Goal: Task Accomplishment & Management: Complete application form

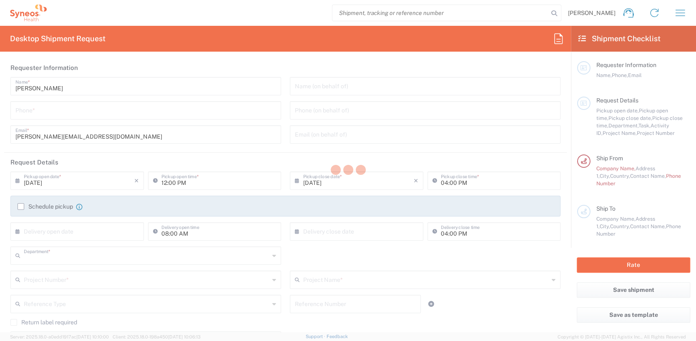
type input "6012"
type input "[GEOGRAPHIC_DATA]"
type input "Syneos Health Germany GmbH Sed-[GEOGRAPHIC_DATA]"
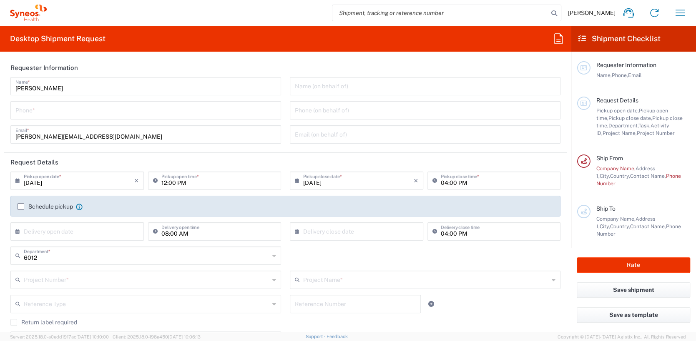
click at [178, 111] on input "tel" at bounding box center [145, 110] width 261 height 15
click at [14, 113] on div "[PHONE_NUMBER] Phone *" at bounding box center [145, 110] width 271 height 18
type input "[PHONE_NUMBER]"
click at [126, 159] on header "Request Details" at bounding box center [285, 162] width 562 height 19
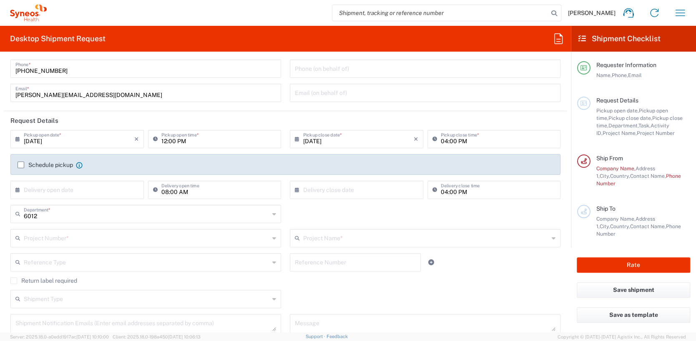
click at [112, 142] on input "[DATE]" at bounding box center [79, 138] width 110 height 15
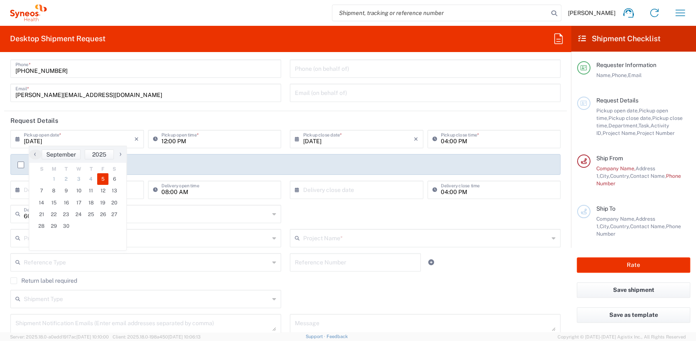
click at [16, 139] on icon at bounding box center [19, 139] width 8 height 13
click at [135, 137] on icon "×" at bounding box center [136, 139] width 5 height 13
type input "[DATE]"
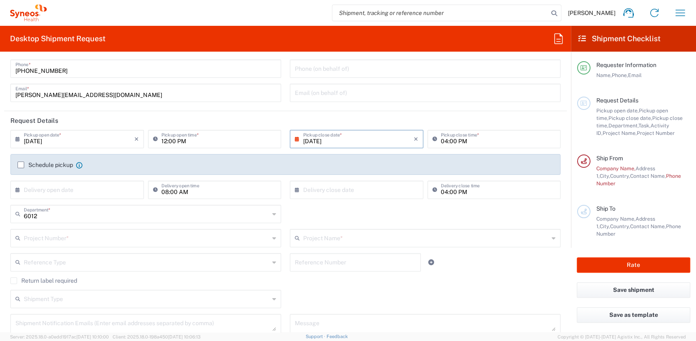
click at [121, 140] on input "[DATE]" at bounding box center [79, 138] width 110 height 15
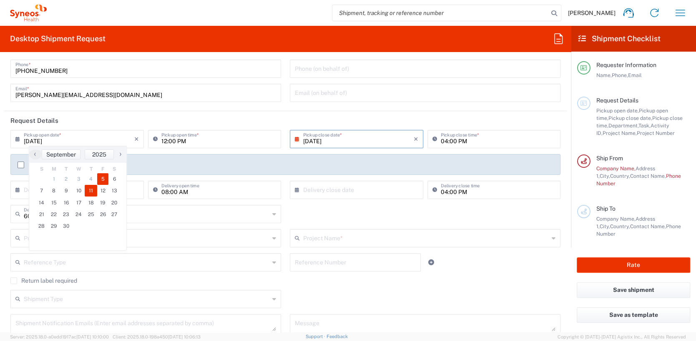
click at [90, 192] on span "11" at bounding box center [91, 191] width 13 height 12
type input "[DATE]"
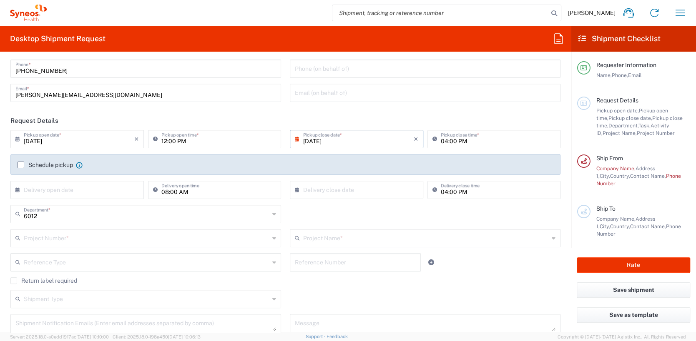
click at [205, 139] on input "12:00 PM" at bounding box center [218, 138] width 115 height 15
click at [239, 139] on input "12:00 PM" at bounding box center [218, 138] width 115 height 15
click at [165, 140] on input "12:00 PM" at bounding box center [218, 138] width 115 height 15
type input "17:00 PM"
click at [347, 141] on input "[DATE]" at bounding box center [358, 138] width 110 height 15
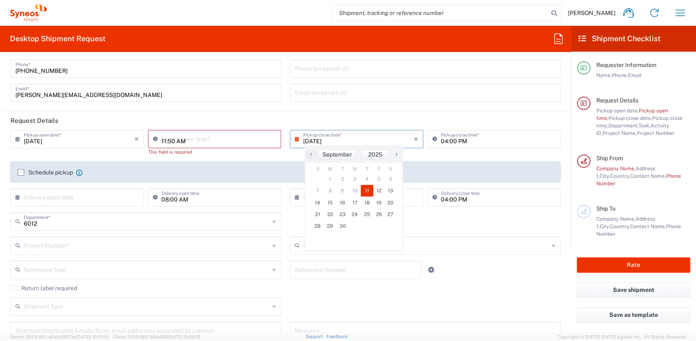
click at [227, 137] on input "11:50 AM" at bounding box center [218, 138] width 115 height 15
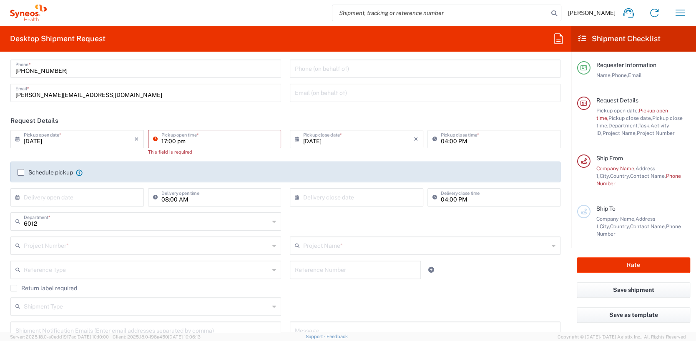
type input "17:00 pm"
click at [471, 140] on input "04:00 PM" at bounding box center [498, 138] width 115 height 15
click at [254, 139] on input "11:50 AM" at bounding box center [218, 138] width 115 height 15
click at [154, 137] on icon at bounding box center [157, 139] width 8 height 13
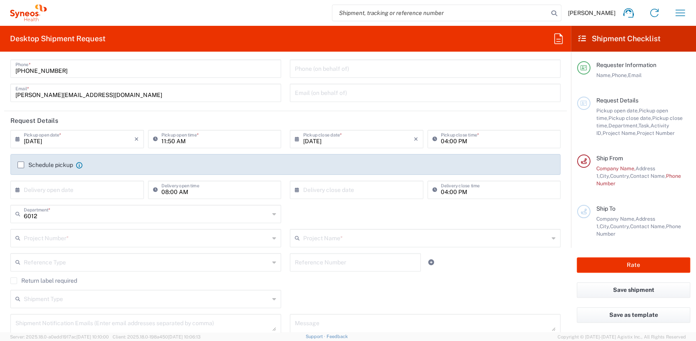
click at [153, 138] on icon at bounding box center [157, 139] width 8 height 13
type input "05:00 PM"
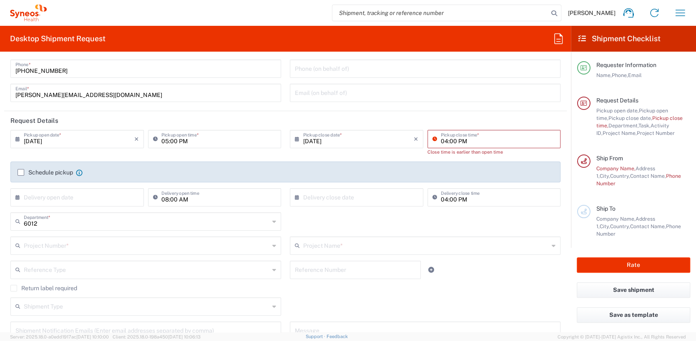
click at [441, 140] on input "04:00 PM" at bounding box center [498, 138] width 115 height 15
click at [443, 140] on input "04:00 PM" at bounding box center [498, 138] width 115 height 15
type input "06:00 PM"
click at [198, 203] on div "08:00 AM Delivery open time" at bounding box center [215, 200] width 138 height 24
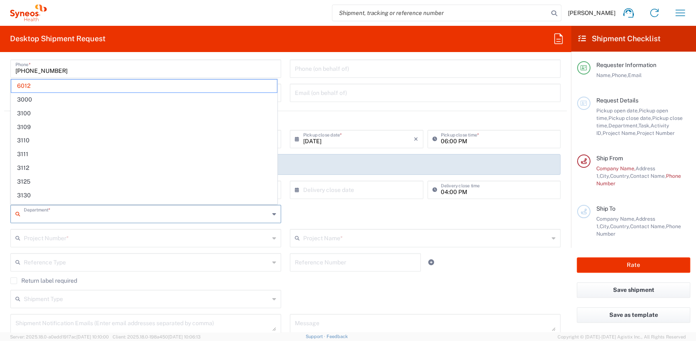
click at [112, 212] on input "text" at bounding box center [147, 213] width 246 height 15
click at [135, 252] on div "Project Number * **6183 DEPARTMENTAL EXPENSE #C2015019517 [PERSON_NAME] 7046933…" at bounding box center [145, 241] width 279 height 24
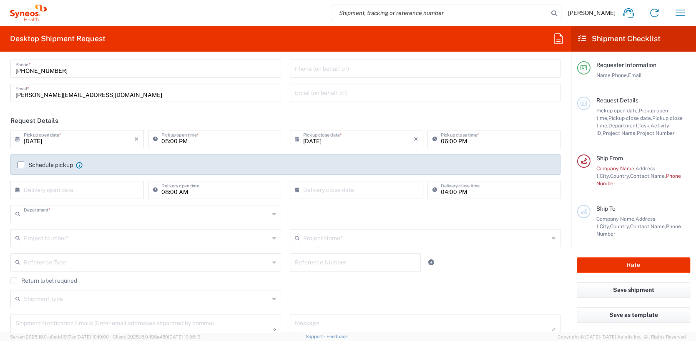
type input "6012"
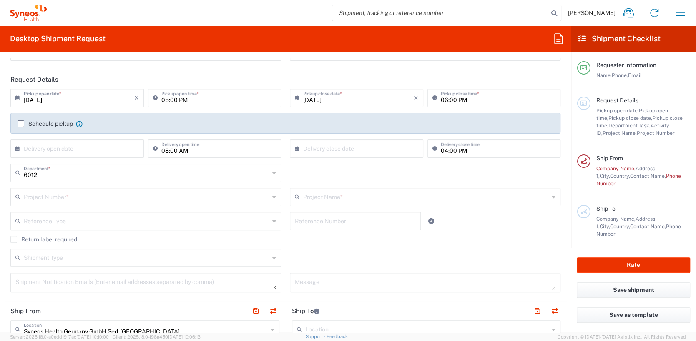
click at [268, 198] on div "Project Number *" at bounding box center [145, 197] width 271 height 18
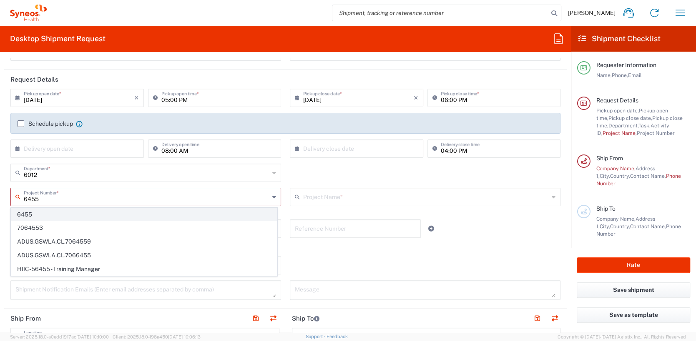
type input "6455"
click at [223, 216] on span "6455" at bounding box center [144, 214] width 266 height 13
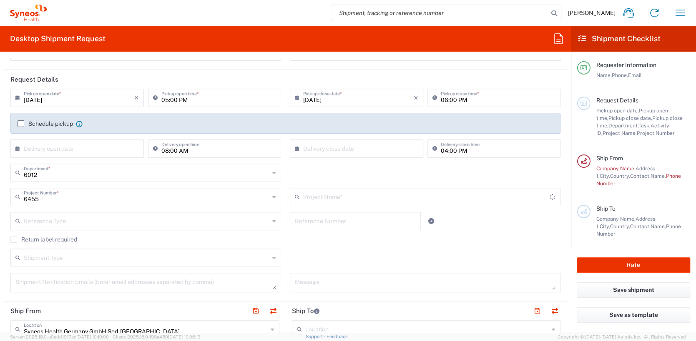
type input "ST-EUR - Idorsia [GEOGRAPHIC_DATA]"
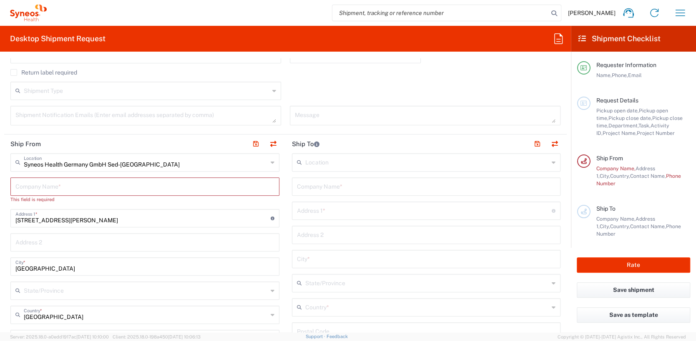
scroll to position [291, 0]
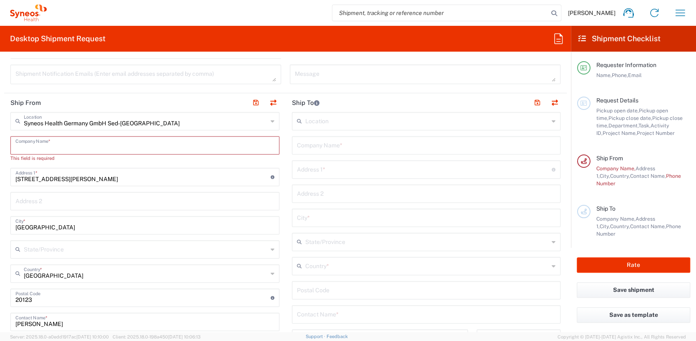
click at [166, 146] on input "text" at bounding box center [144, 145] width 259 height 15
type input "[PERSON_NAME]"
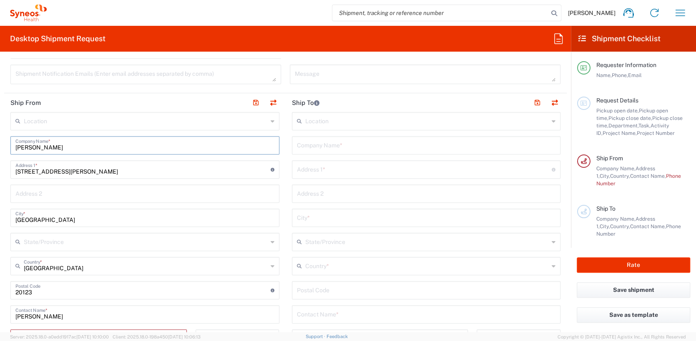
type input "[PERSON_NAME]"
click at [139, 117] on input "text" at bounding box center [146, 120] width 244 height 15
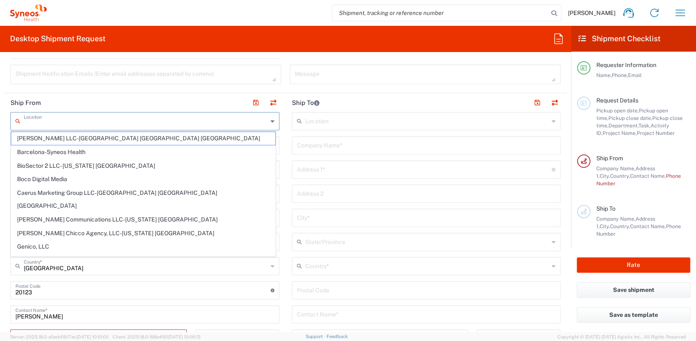
click at [139, 117] on input "text" at bounding box center [146, 120] width 244 height 15
click at [140, 98] on header "Ship From" at bounding box center [144, 102] width 281 height 19
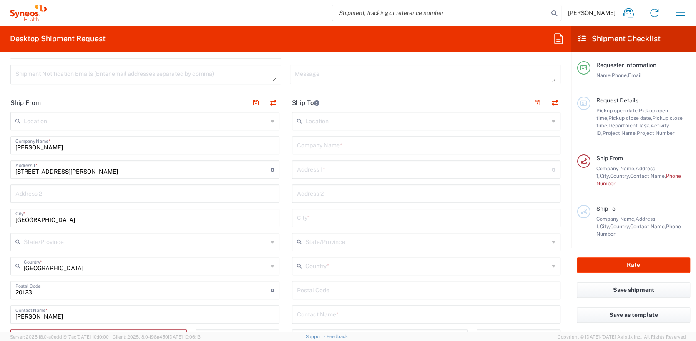
click at [240, 175] on div "[STREET_ADDRESS][PERSON_NAME] Address 1 * For cross streets use street names wi…" at bounding box center [144, 169] width 269 height 18
drag, startPoint x: 88, startPoint y: 170, endPoint x: -2, endPoint y: 170, distance: 90.0
click at [0, 170] on html "[PERSON_NAME] Home Shipment estimator Shipment tracking Desktop shipment reques…" at bounding box center [348, 170] width 696 height 341
type input "[STREET_ADDRESS][PERSON_NAME]"
click at [78, 221] on input "[GEOGRAPHIC_DATA]" at bounding box center [144, 217] width 259 height 15
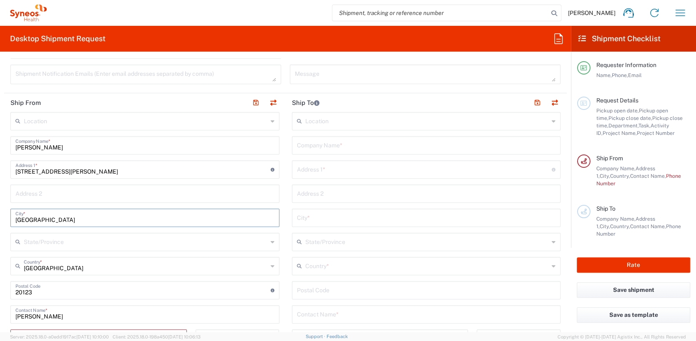
click at [18, 220] on input "[GEOGRAPHIC_DATA]" at bounding box center [144, 217] width 259 height 15
type input "[GEOGRAPHIC_DATA]"
drag, startPoint x: 68, startPoint y: 295, endPoint x: 18, endPoint y: 292, distance: 50.1
click at [68, 295] on input "undefined" at bounding box center [142, 290] width 255 height 15
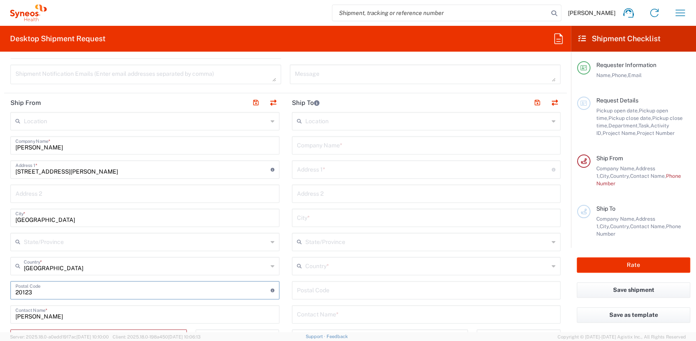
click at [18, 292] on input "undefined" at bounding box center [142, 290] width 255 height 15
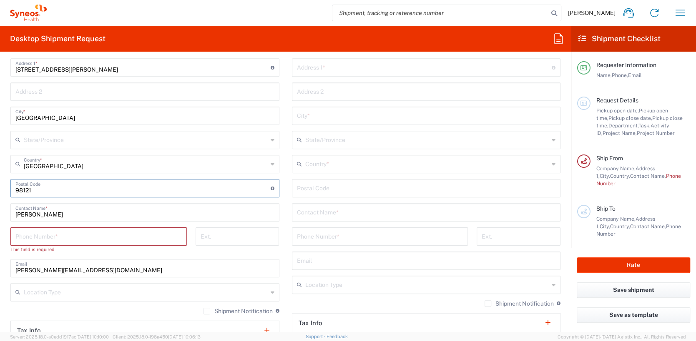
scroll to position [417, 0]
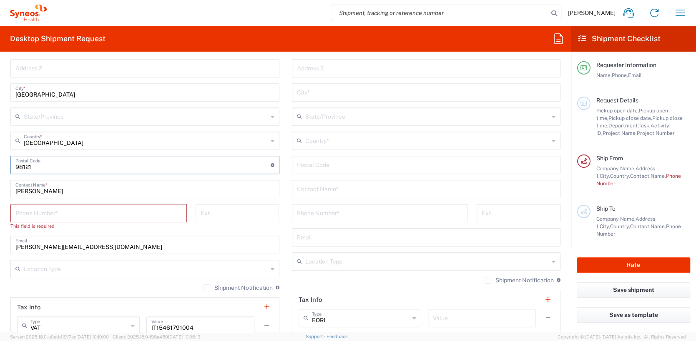
type input "98121"
click at [98, 191] on input "[PERSON_NAME]" at bounding box center [144, 188] width 259 height 15
drag, startPoint x: 98, startPoint y: 191, endPoint x: 4, endPoint y: 190, distance: 94.2
click at [4, 190] on form "Requester Information [PERSON_NAME] Name * [PHONE_NUMBER] Phone * [PERSON_NAME]…" at bounding box center [285, 195] width 571 height 274
type input "[PERSON_NAME]"
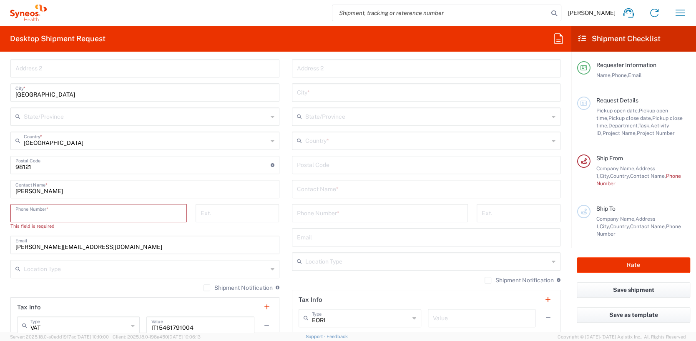
click at [66, 214] on input "tel" at bounding box center [98, 213] width 166 height 15
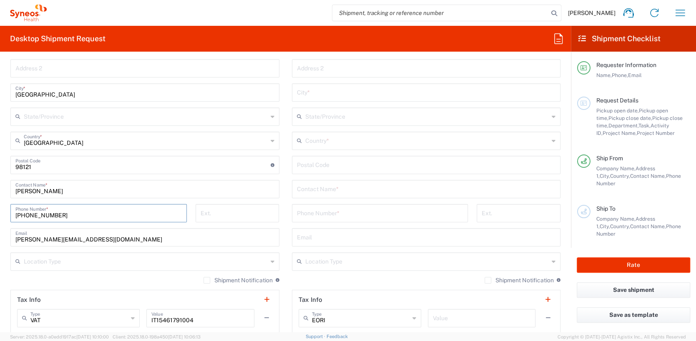
type input "[PHONE_NUMBER]"
drag, startPoint x: 128, startPoint y: 240, endPoint x: 5, endPoint y: 240, distance: 122.6
click at [5, 240] on main "Location [PERSON_NAME] LLC-[GEOGRAPHIC_DATA] [GEOGRAPHIC_DATA] [GEOGRAPHIC_DATA…" at bounding box center [144, 186] width 281 height 399
paste input "[EMAIL_ADDRESS][DOMAIN_NAME]"
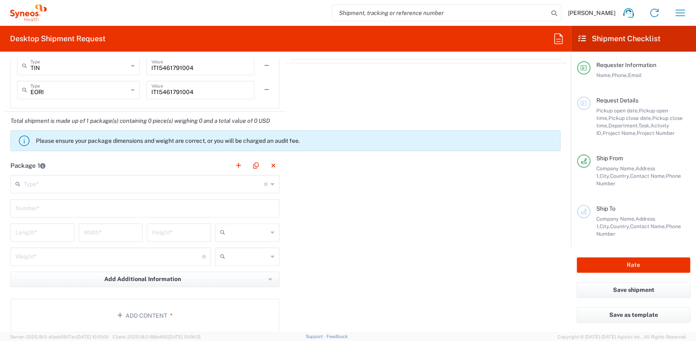
scroll to position [709, 0]
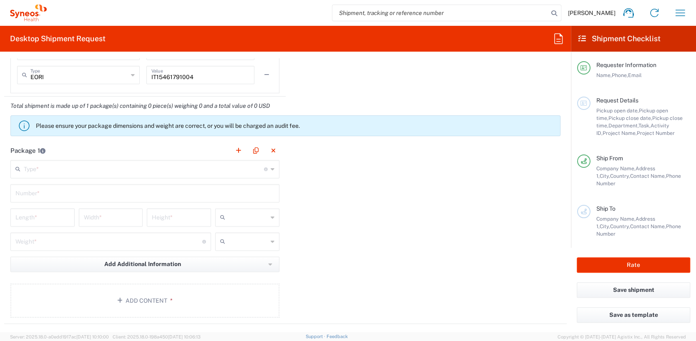
type input "[EMAIL_ADDRESS][DOMAIN_NAME]"
click at [203, 172] on input "text" at bounding box center [144, 168] width 240 height 15
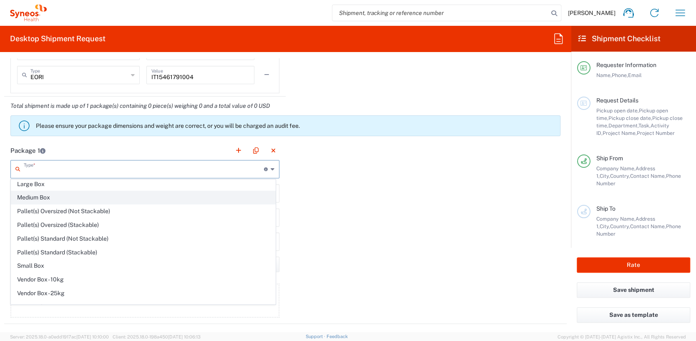
scroll to position [24, 0]
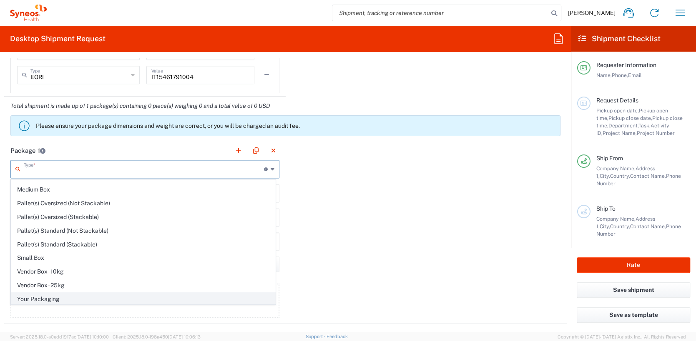
click at [203, 294] on span "Your Packaging" at bounding box center [143, 299] width 264 height 13
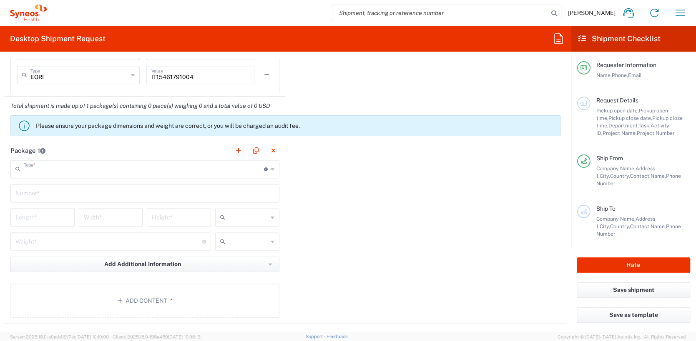
type input "Your Packaging"
click at [59, 193] on input "text" at bounding box center [144, 192] width 259 height 15
type input "1"
click at [53, 221] on input "number" at bounding box center [42, 217] width 54 height 15
type input "60"
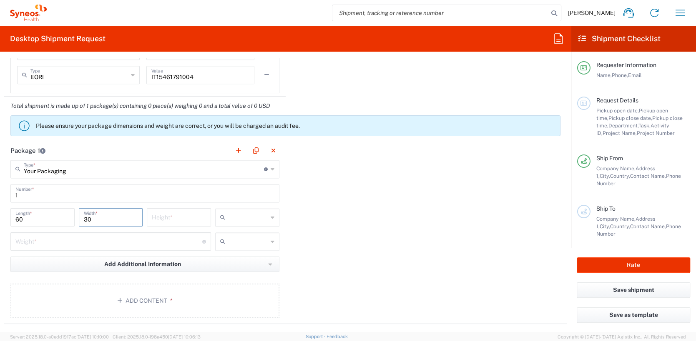
type input "30"
type input "10"
click at [66, 243] on input "number" at bounding box center [108, 241] width 187 height 15
click at [62, 272] on div "Add Additional Information Package material Package temperature Temperature dev…" at bounding box center [144, 267] width 269 height 21
drag, startPoint x: 87, startPoint y: 244, endPoint x: 7, endPoint y: 244, distance: 80.0
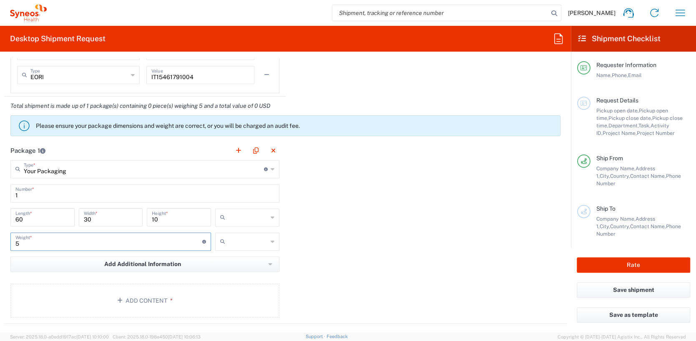
click at [7, 244] on main "Your Packaging Type * Material used to package goods Envelope Large Box Medium …" at bounding box center [144, 240] width 281 height 161
type input "3"
click at [101, 148] on header "Package 1" at bounding box center [144, 150] width 281 height 19
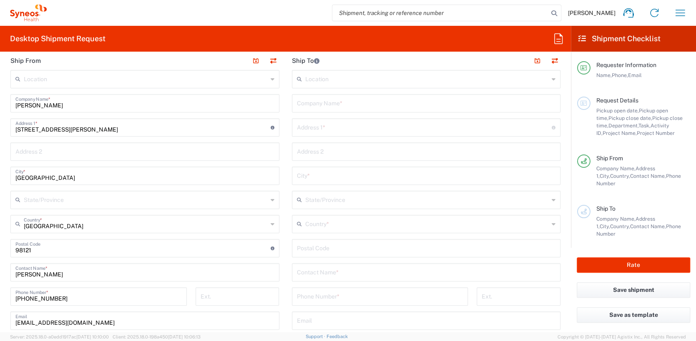
scroll to position [291, 0]
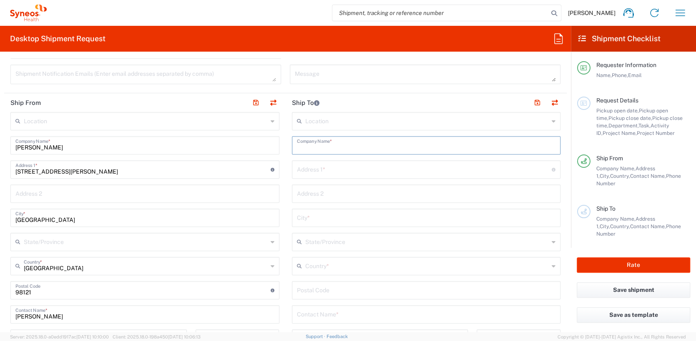
click at [366, 144] on input "text" at bounding box center [426, 145] width 259 height 15
paste input "C3i [GEOGRAPHIC_DATA]. [GEOGRAPHIC_DATA]"
click at [349, 145] on input "C3i [GEOGRAPHIC_DATA]. [GEOGRAPHIC_DATA]" at bounding box center [426, 145] width 259 height 15
type input "C3i [GEOGRAPHIC_DATA]. [GEOGRAPHIC_DATA]"
click at [316, 175] on div "Address 1 * For cross streets use street names with '&' or 'and' in between. Fo…" at bounding box center [426, 177] width 269 height 18
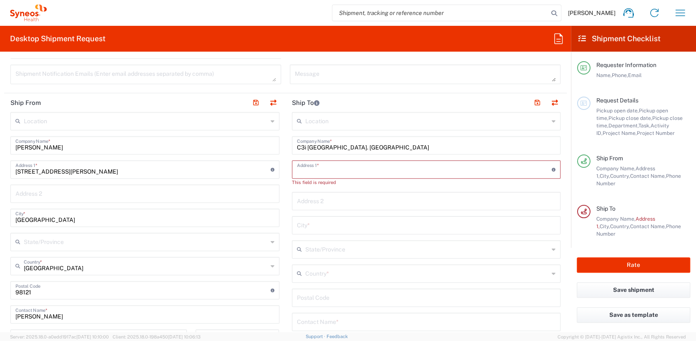
paste input "Mladost 4, bldg 12"
type input "Mladost 4, bldg 12"
click at [328, 199] on input "text" at bounding box center [426, 200] width 259 height 15
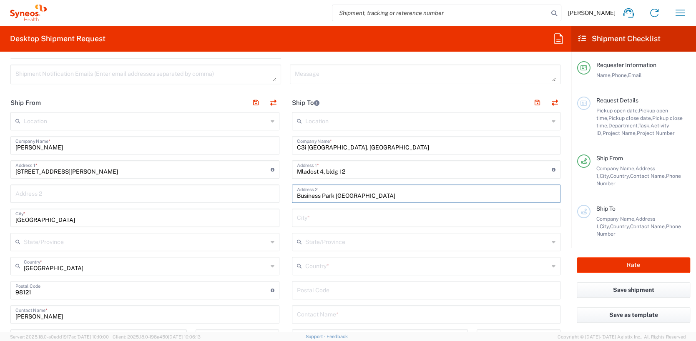
type input "Business Park [GEOGRAPHIC_DATA]"
click at [355, 218] on input "text" at bounding box center [426, 217] width 259 height 15
type input "Sofia"
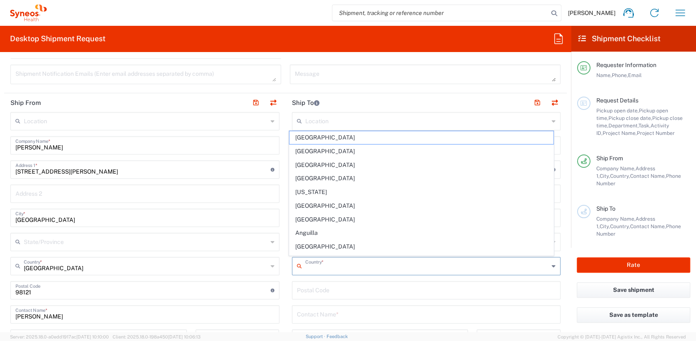
click at [347, 265] on input "text" at bounding box center [427, 265] width 244 height 15
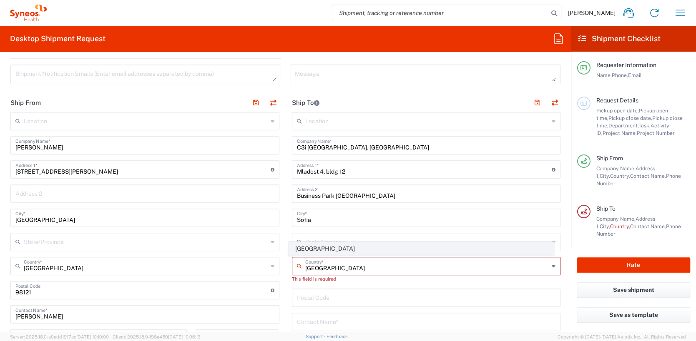
click at [316, 249] on span "[GEOGRAPHIC_DATA]" at bounding box center [421, 249] width 264 height 13
type input "[GEOGRAPHIC_DATA]"
type input "Sender/Shipper"
type input "Delivery Duty Paid"
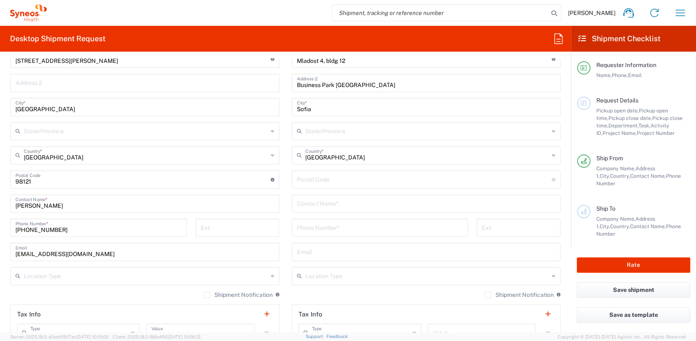
scroll to position [417, 0]
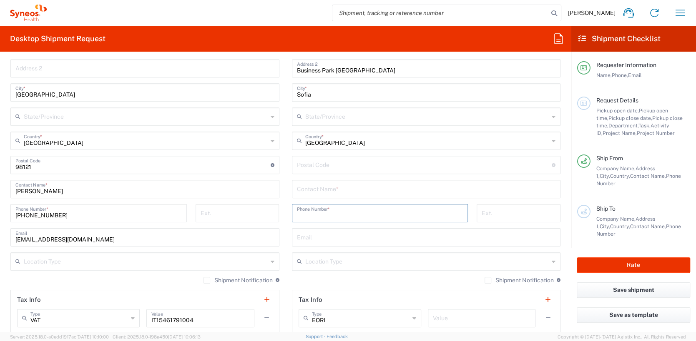
click at [331, 214] on input "tel" at bounding box center [380, 213] width 166 height 15
paste input "[PHONE_NUMBER]"
type input "[PHONE_NUMBER]"
click at [348, 240] on input "text" at bounding box center [426, 237] width 259 height 15
drag, startPoint x: 298, startPoint y: 192, endPoint x: 312, endPoint y: 191, distance: 14.2
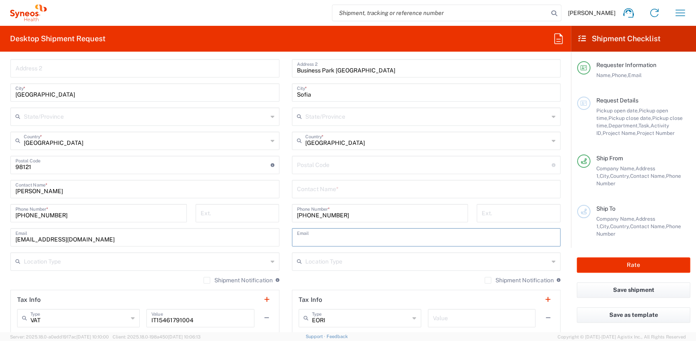
click at [298, 192] on input "text" at bounding box center [426, 188] width 259 height 15
paste input "[PERSON_NAME]"
type input "[PERSON_NAME]"
click at [350, 237] on input "text" at bounding box center [426, 237] width 259 height 15
paste input "[EMAIL_ADDRESS][DOMAIN_NAME]"
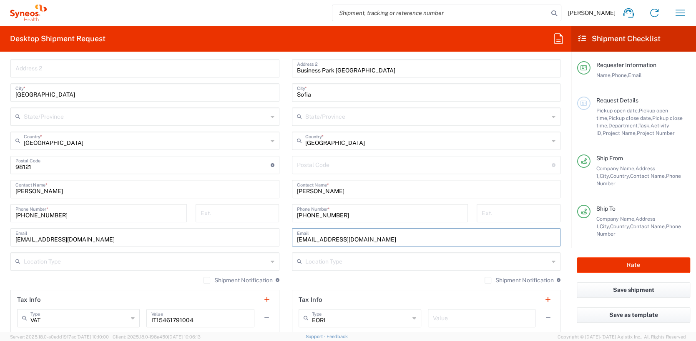
type input "[EMAIL_ADDRESS][DOMAIN_NAME]"
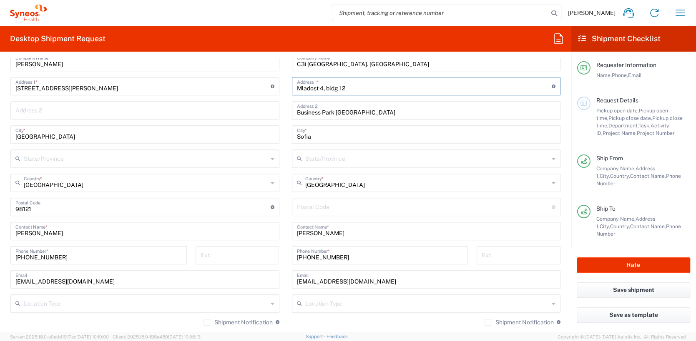
drag, startPoint x: 360, startPoint y: 87, endPoint x: 292, endPoint y: 86, distance: 68.0
click at [292, 86] on div "Mladost 4, bldg 12 Address 1 * For cross streets use street names with '&' or '…" at bounding box center [426, 86] width 269 height 18
click at [334, 207] on input "undefined" at bounding box center [424, 206] width 255 height 15
paste input "1346 Vrabnitsa"
type input "1346 Vrabnitsa"
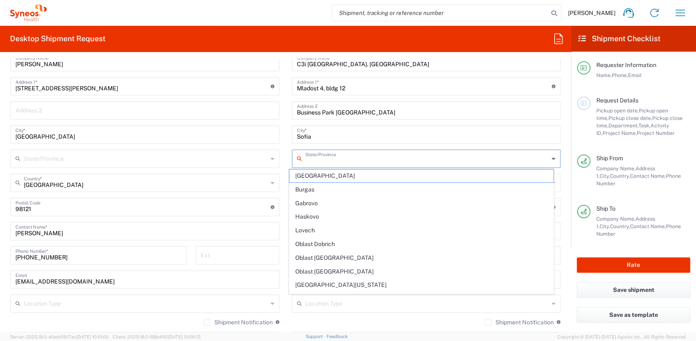
click at [388, 153] on input "text" at bounding box center [427, 158] width 244 height 15
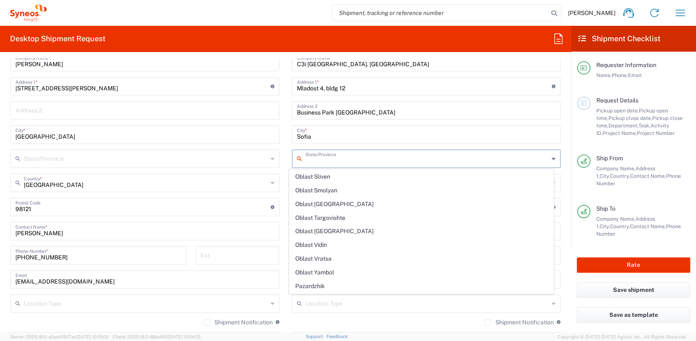
scroll to position [254, 0]
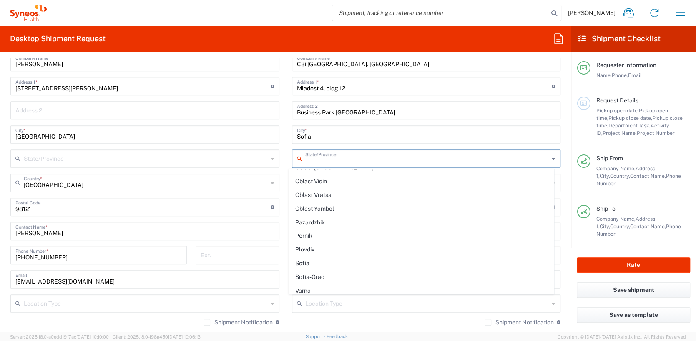
click at [559, 107] on main "Location [PERSON_NAME] LLC-[GEOGRAPHIC_DATA] [GEOGRAPHIC_DATA] [GEOGRAPHIC_DATA…" at bounding box center [426, 204] width 281 height 350
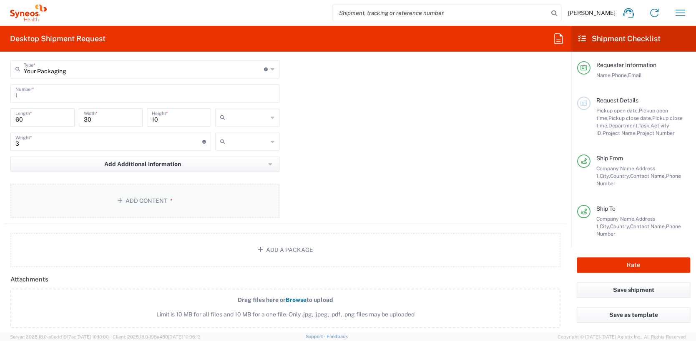
scroll to position [834, 0]
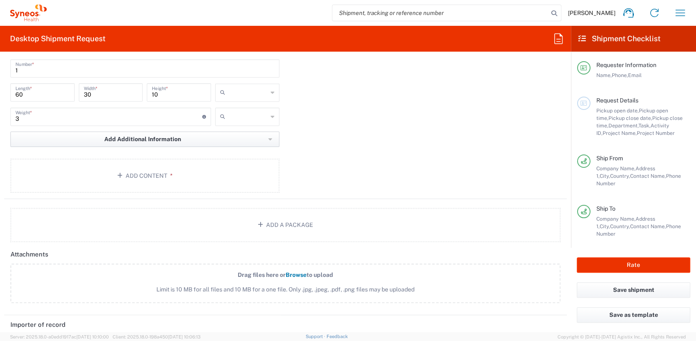
click at [150, 140] on span "Add Additional Information" at bounding box center [142, 139] width 77 height 8
click at [50, 155] on li "Package material" at bounding box center [47, 157] width 72 height 13
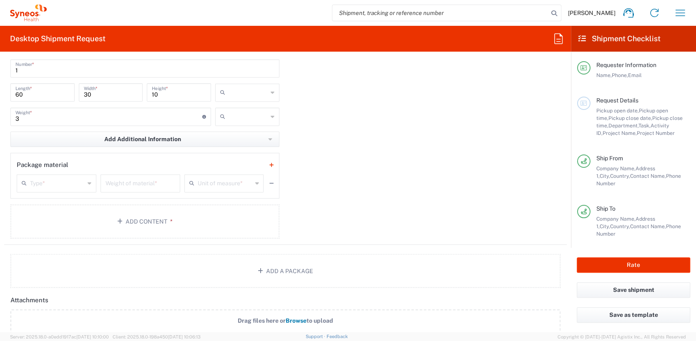
click at [88, 181] on icon at bounding box center [90, 183] width 4 height 13
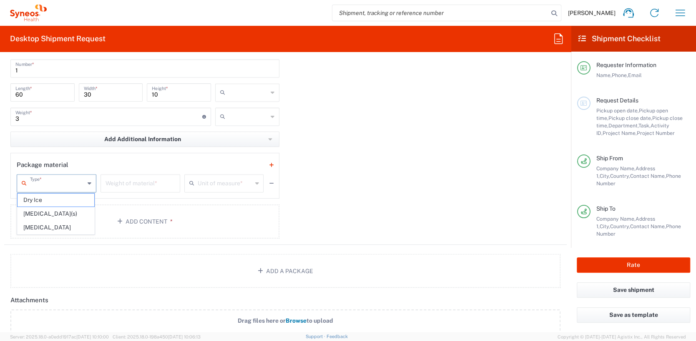
click at [380, 164] on div "Package 1 Your Packaging Type * Material used to package goods Envelope Large B…" at bounding box center [285, 130] width 562 height 229
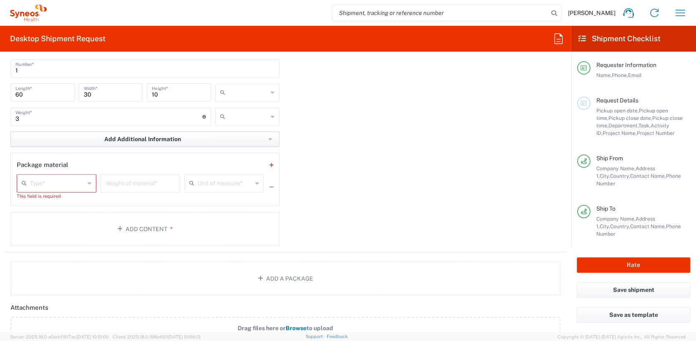
drag, startPoint x: 338, startPoint y: 160, endPoint x: 139, endPoint y: 143, distance: 199.1
click at [338, 159] on div "Package 1 Your Packaging Type * Material used to package goods Envelope Large B…" at bounding box center [285, 134] width 562 height 236
click at [135, 139] on span "Add Additional Information" at bounding box center [142, 139] width 77 height 8
click at [108, 118] on input "3" at bounding box center [108, 116] width 187 height 15
click at [396, 115] on div "Package 1 Your Packaging Type * Material used to package goods Envelope Large B…" at bounding box center [285, 134] width 562 height 236
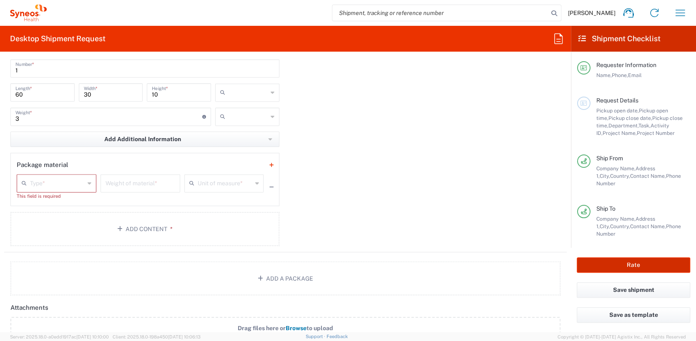
click at [634, 264] on button "Rate" at bounding box center [633, 265] width 113 height 15
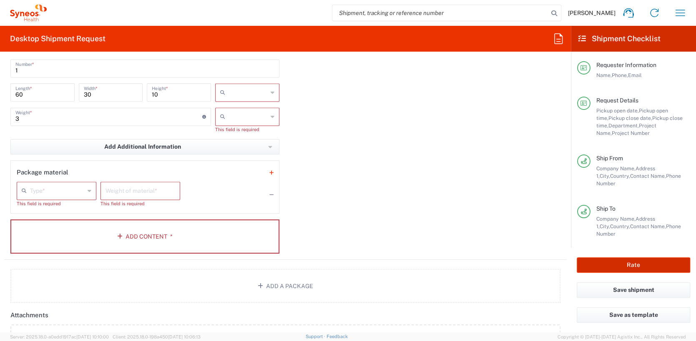
type input "6455"
click at [271, 94] on icon at bounding box center [273, 92] width 4 height 13
click at [242, 90] on input "text" at bounding box center [247, 92] width 39 height 13
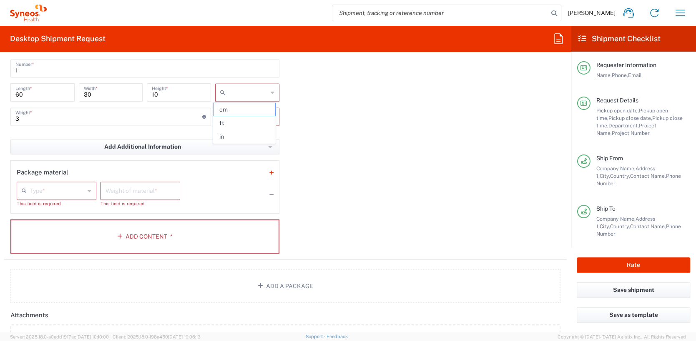
click at [222, 92] on icon at bounding box center [224, 92] width 8 height 13
click at [227, 110] on span "cm" at bounding box center [244, 109] width 62 height 13
type input "cm"
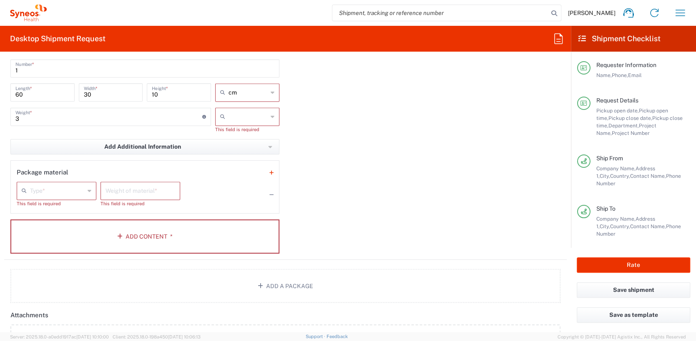
drag, startPoint x: 312, startPoint y: 115, endPoint x: 253, endPoint y: 118, distance: 59.7
click at [313, 115] on div "Package 1 Your Packaging Type * Material used to package goods Envelope Large B…" at bounding box center [285, 138] width 562 height 244
click at [271, 115] on icon at bounding box center [273, 116] width 4 height 13
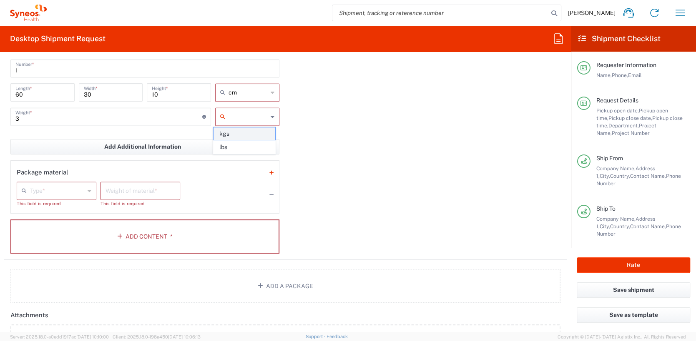
click at [248, 135] on span "kgs" at bounding box center [244, 134] width 62 height 13
type input "kgs"
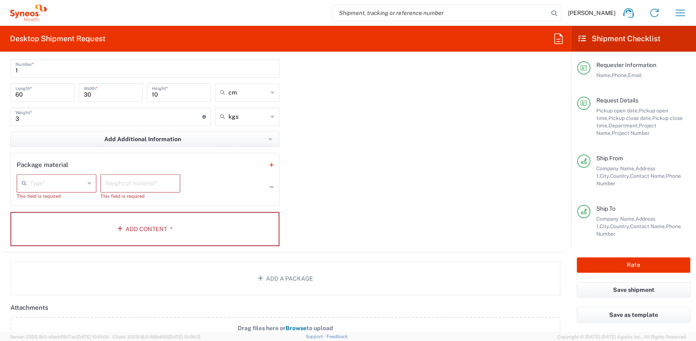
click at [401, 135] on div "Package 1 Your Packaging Type * Material used to package goods Envelope Large B…" at bounding box center [285, 134] width 562 height 236
click at [73, 182] on input "text" at bounding box center [57, 182] width 55 height 15
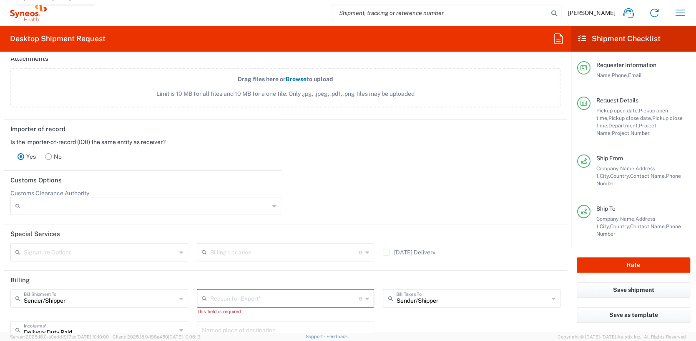
scroll to position [1083, 0]
click at [438, 170] on header "Customs Options" at bounding box center [285, 179] width 562 height 19
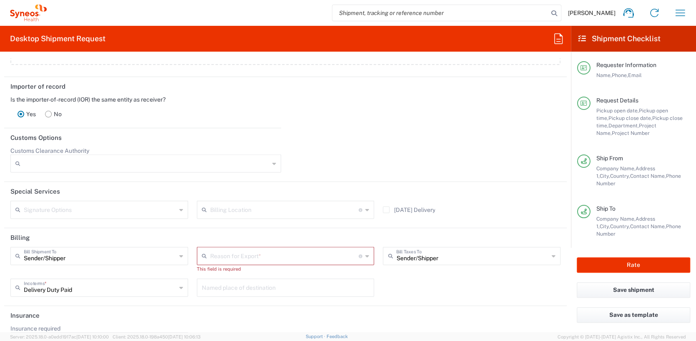
scroll to position [1151, 0]
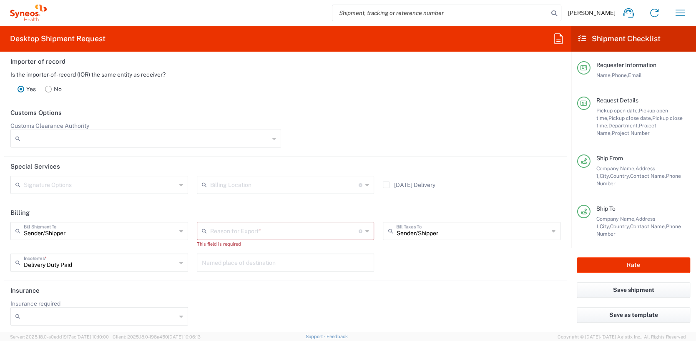
click at [175, 229] on div "Sender/[PERSON_NAME] Shipment To" at bounding box center [99, 231] width 178 height 18
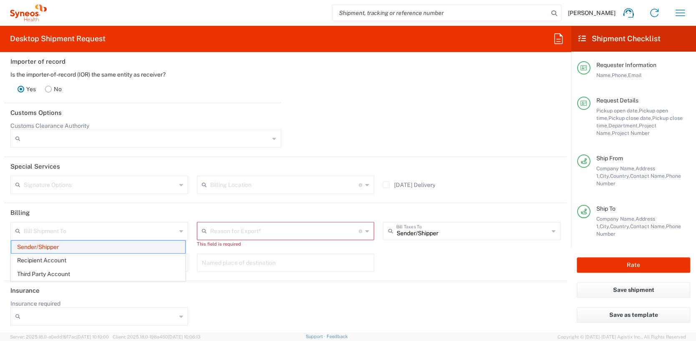
click at [150, 247] on span "Sender/Shipper" at bounding box center [98, 247] width 174 height 13
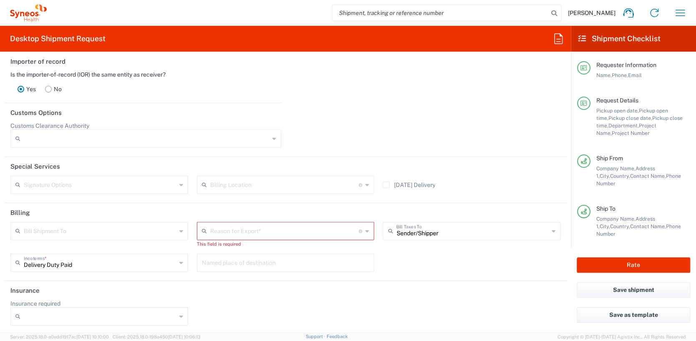
click at [308, 206] on header "Billing" at bounding box center [285, 212] width 562 height 19
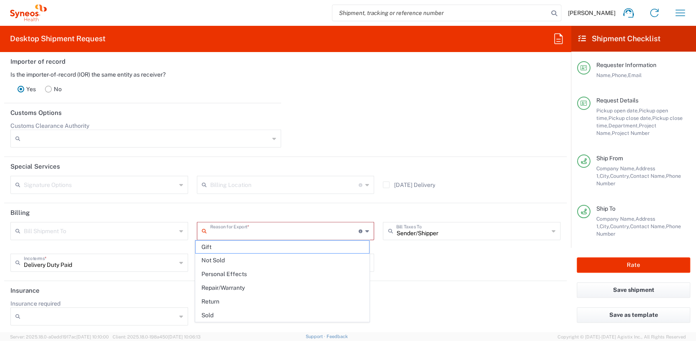
click at [308, 234] on input "text" at bounding box center [284, 230] width 149 height 15
click at [304, 301] on span "Return" at bounding box center [283, 302] width 174 height 13
type input "Return"
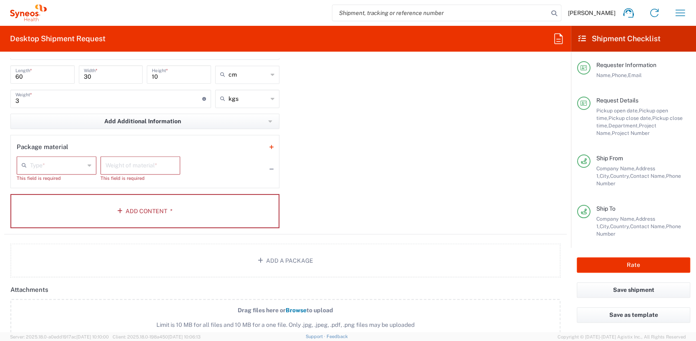
scroll to position [810, 0]
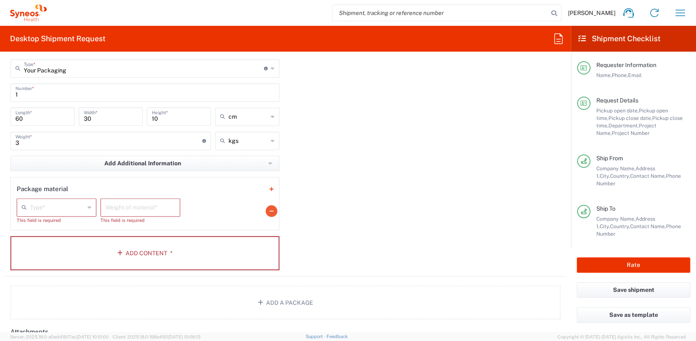
click at [269, 209] on icon "button" at bounding box center [271, 211] width 4 height 6
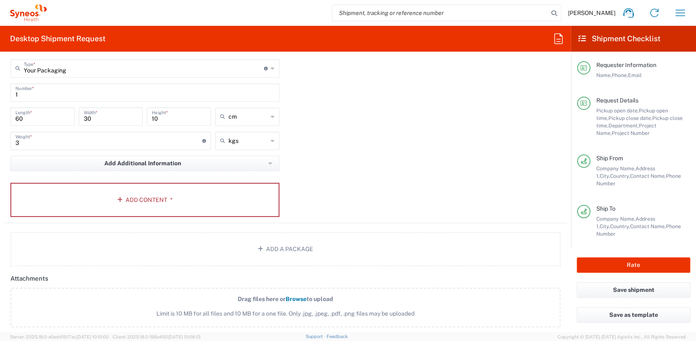
click at [392, 175] on div "Package 1 Your Packaging Type * Material used to package goods Envelope Large B…" at bounding box center [285, 131] width 562 height 183
click at [129, 201] on button "Add Content *" at bounding box center [144, 200] width 269 height 34
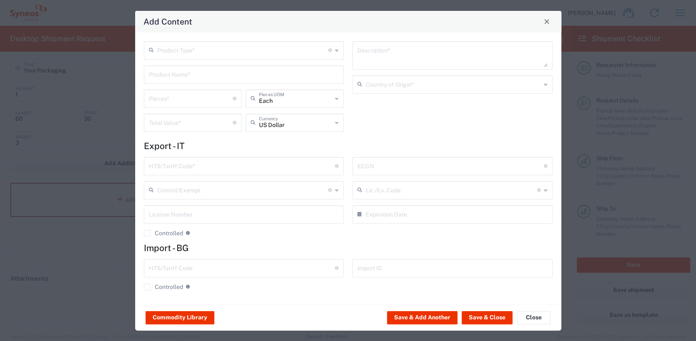
scroll to position [0, 0]
click at [528, 315] on button "Close" at bounding box center [533, 317] width 33 height 13
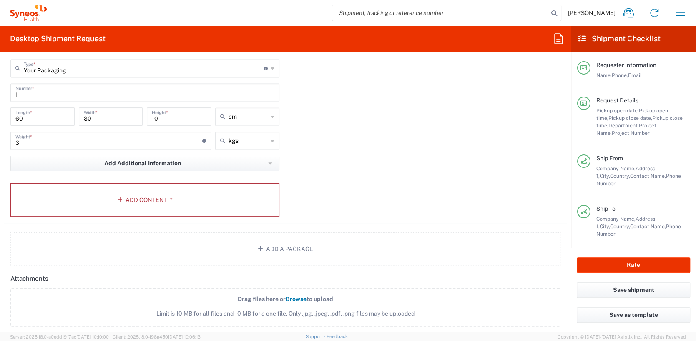
click at [484, 163] on div "Package 1 Your Packaging Type * Material used to package goods Envelope Large B…" at bounding box center [285, 131] width 562 height 183
click at [642, 264] on button "Rate" at bounding box center [633, 265] width 113 height 15
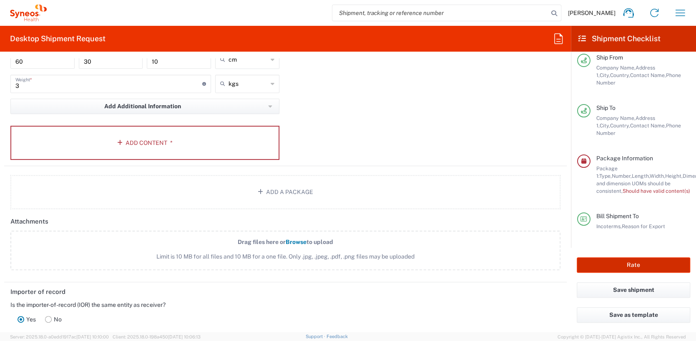
scroll to position [893, 0]
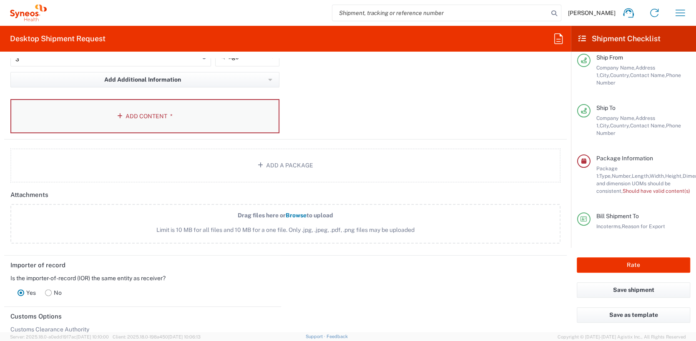
click at [130, 116] on button "Add Content *" at bounding box center [144, 116] width 269 height 34
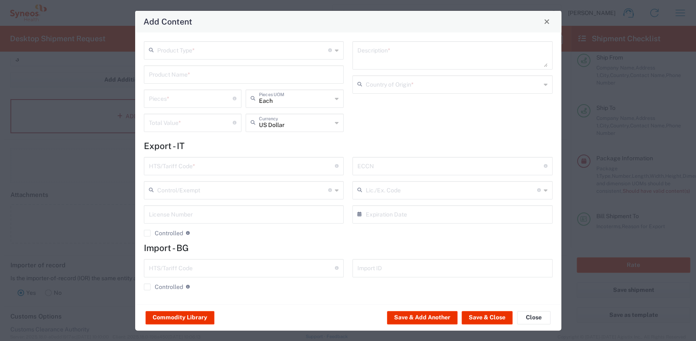
click at [273, 143] on h4 "Export - IT" at bounding box center [348, 146] width 409 height 10
click at [328, 50] on icon at bounding box center [330, 50] width 4 height 4
click at [245, 50] on input "text" at bounding box center [242, 50] width 171 height 15
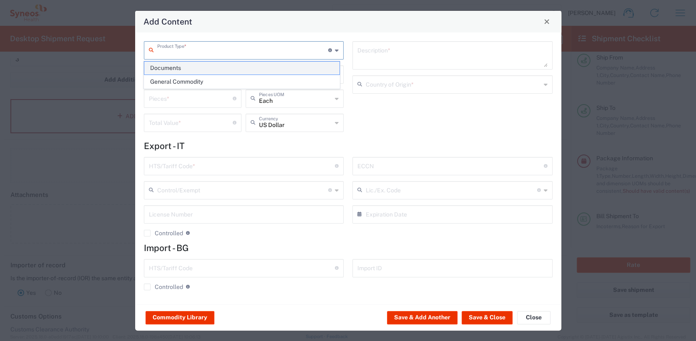
click at [229, 71] on span "Documents" at bounding box center [241, 68] width 195 height 13
type input "Documents"
type input "1"
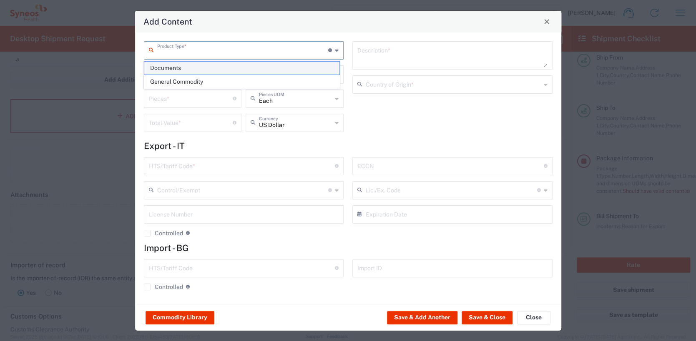
type textarea "Documents"
type input "[GEOGRAPHIC_DATA]"
type input "0000.00.0000"
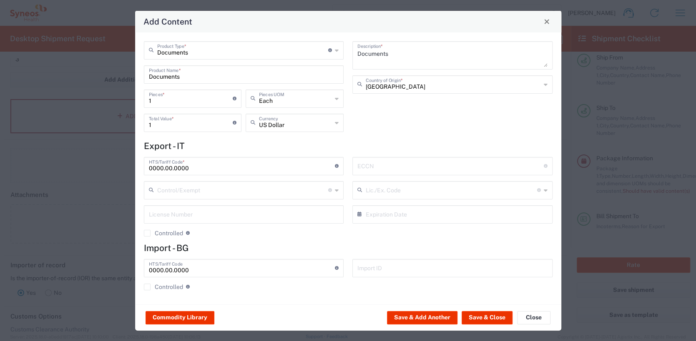
scroll to position [0, 0]
click at [486, 314] on button "Save & Close" at bounding box center [486, 317] width 51 height 13
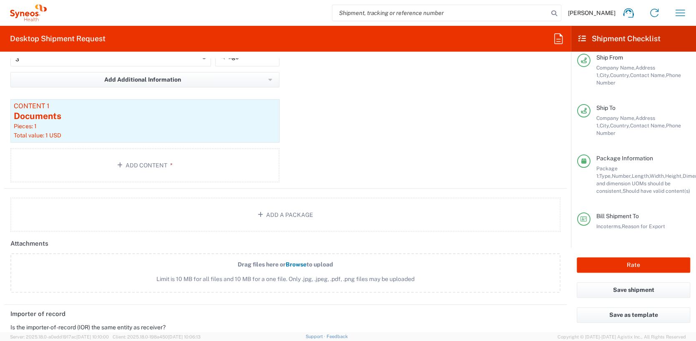
click at [385, 118] on div "Package 1 Your Packaging Type * Material used to package goods Envelope Large B…" at bounding box center [285, 73] width 562 height 232
drag, startPoint x: 621, startPoint y: 262, endPoint x: 641, endPoint y: 286, distance: 30.5
click at [621, 262] on button "Rate" at bounding box center [633, 265] width 113 height 15
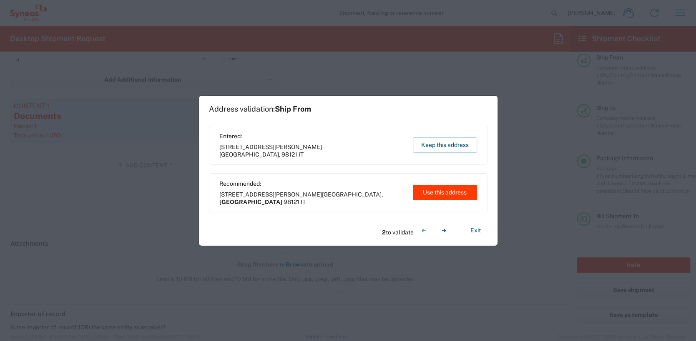
click at [440, 194] on button "Use this address" at bounding box center [445, 192] width 64 height 15
click at [459, 192] on button "Use this address" at bounding box center [445, 192] width 64 height 15
type input "[GEOGRAPHIC_DATA]"
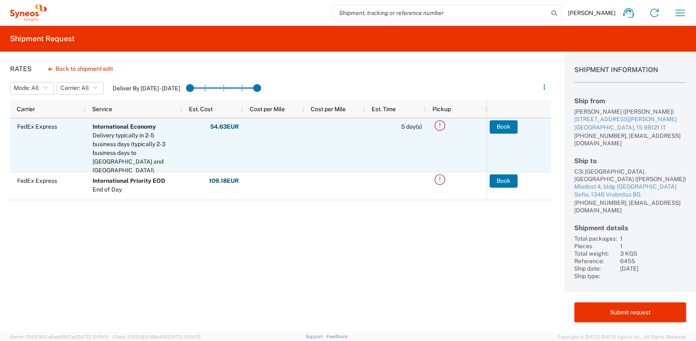
click at [438, 124] on icon at bounding box center [440, 126] width 14 height 14
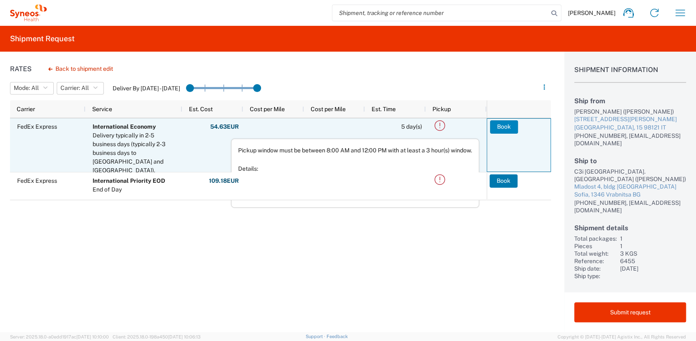
click at [499, 124] on button "Book" at bounding box center [504, 126] width 28 height 13
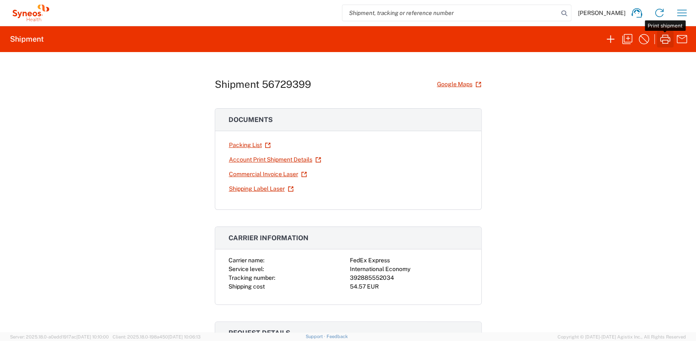
click at [664, 35] on icon "button" at bounding box center [664, 39] width 13 height 13
